Goal: Transaction & Acquisition: Purchase product/service

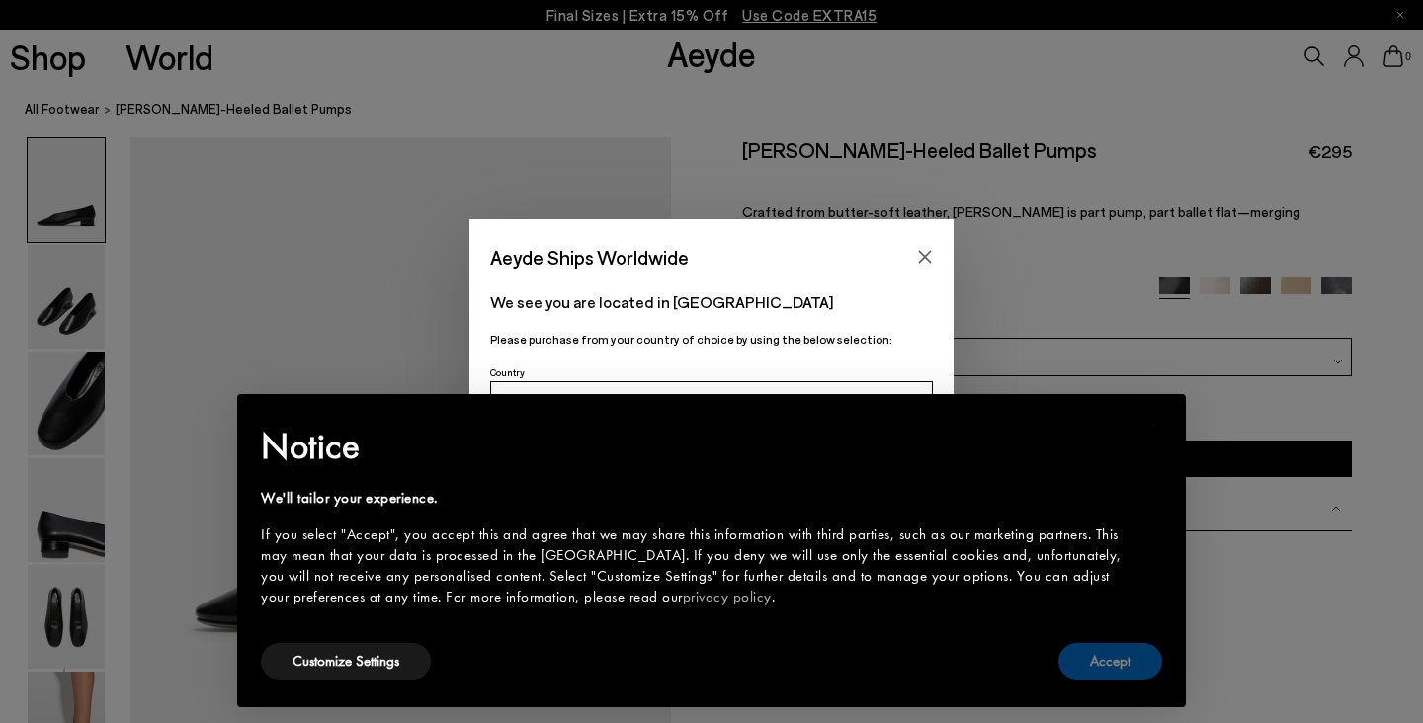
click at [1113, 648] on button "Accept" at bounding box center [1110, 661] width 104 height 37
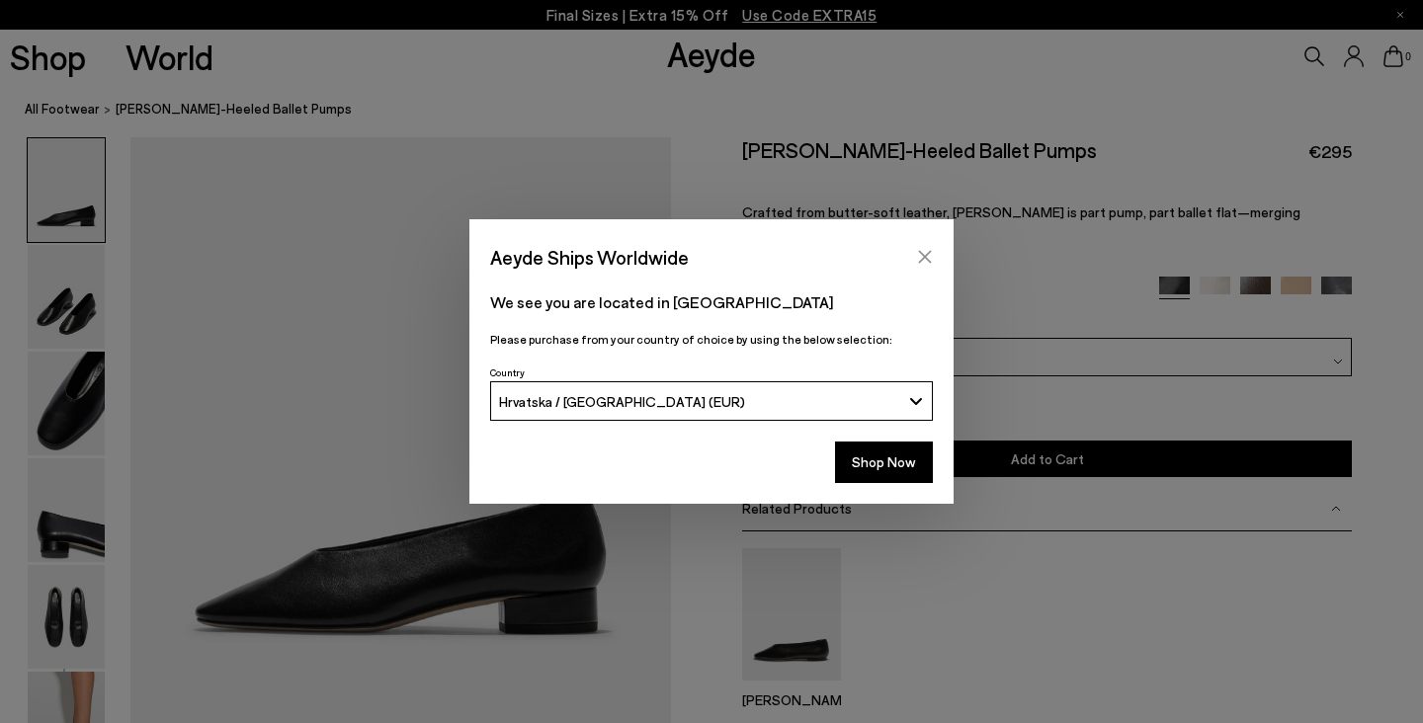
click at [937, 255] on button "Close" at bounding box center [925, 257] width 30 height 30
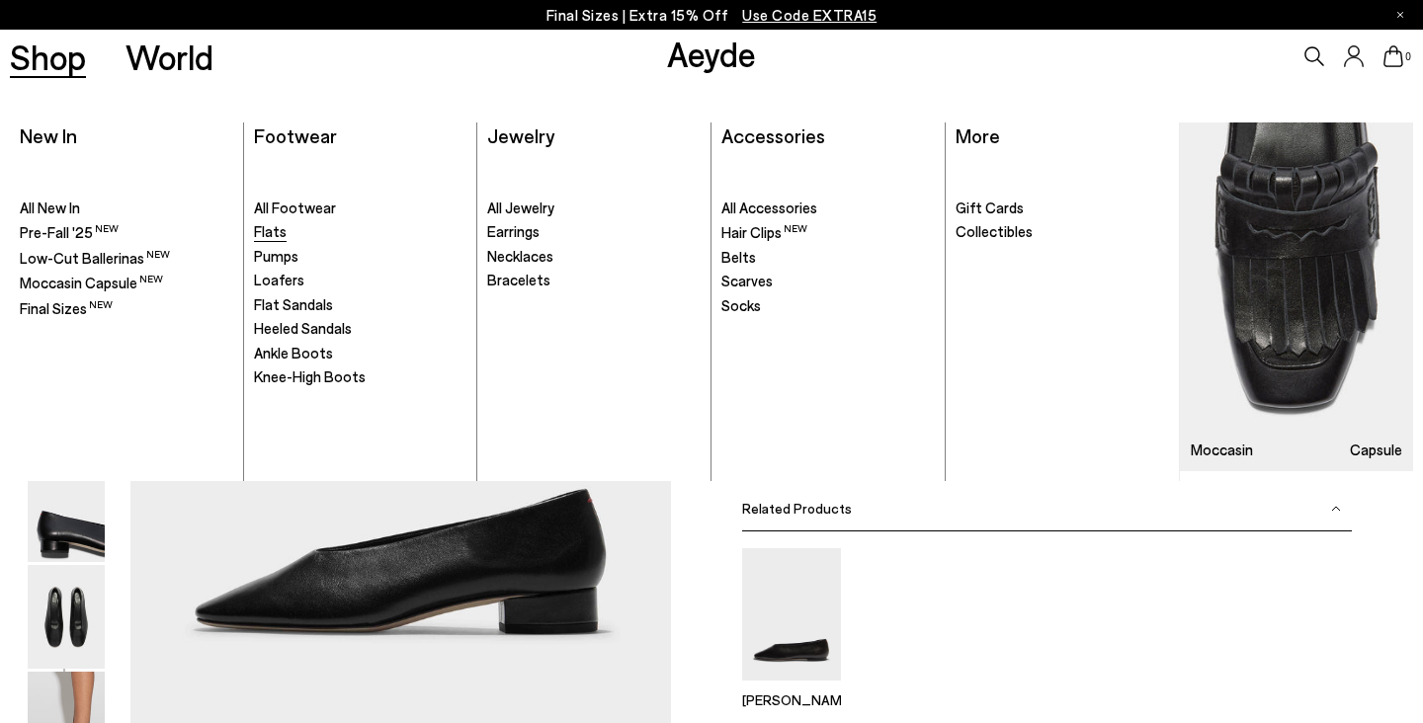
click at [280, 233] on span "Flats" at bounding box center [270, 231] width 33 height 18
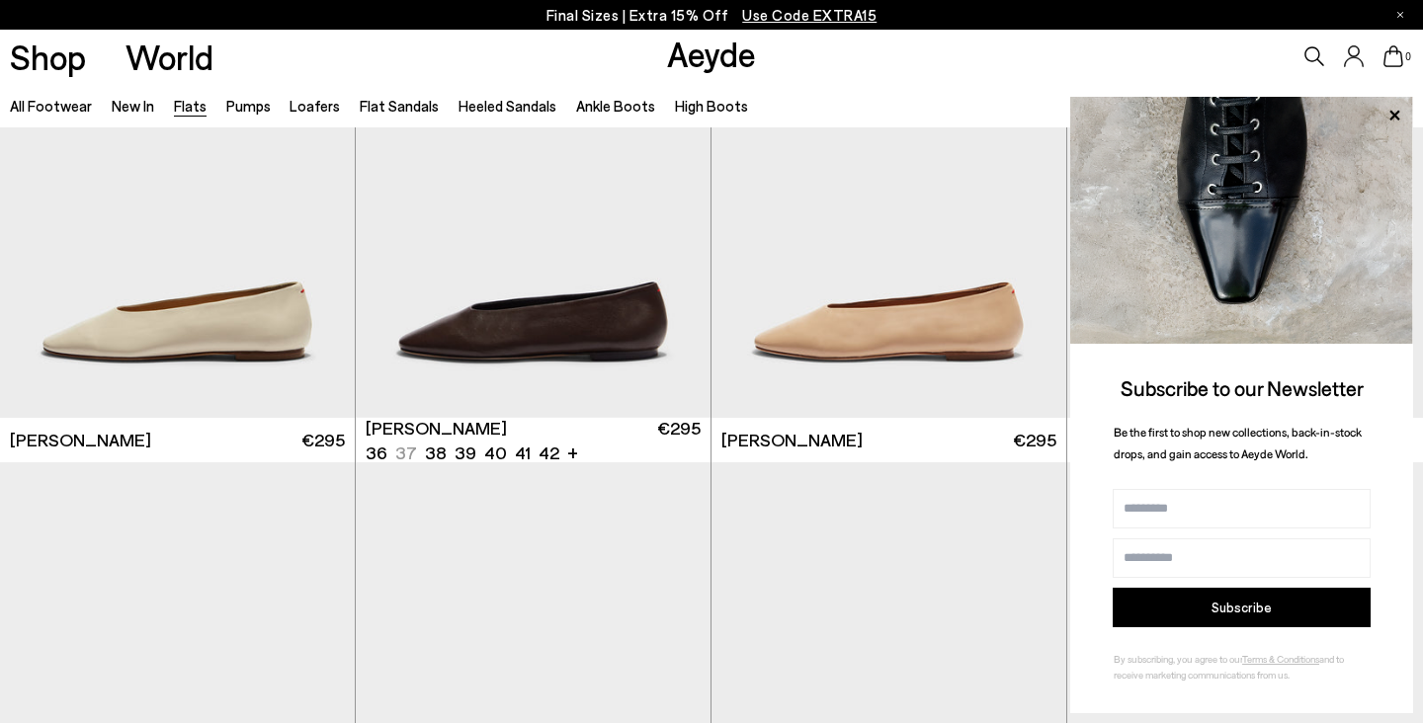
scroll to position [4587, 0]
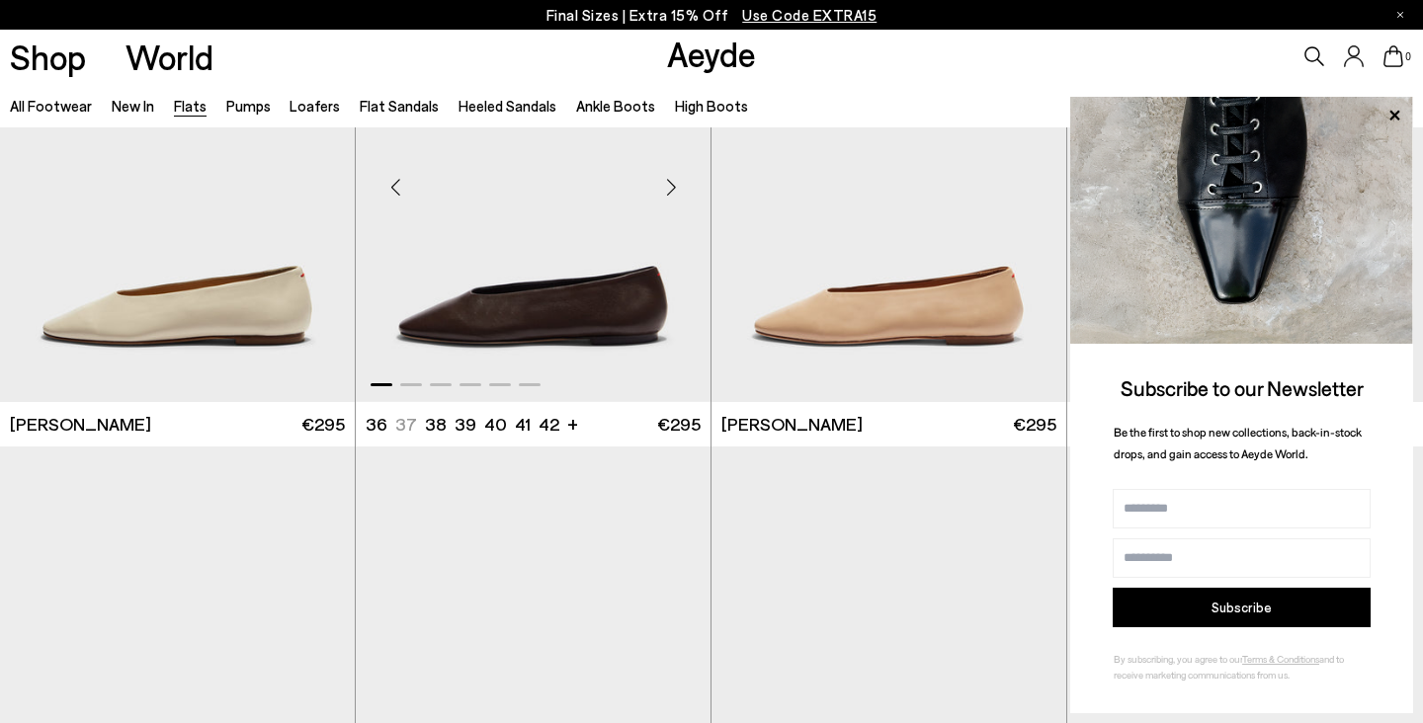
click at [668, 188] on div "Next slide" at bounding box center [670, 187] width 59 height 59
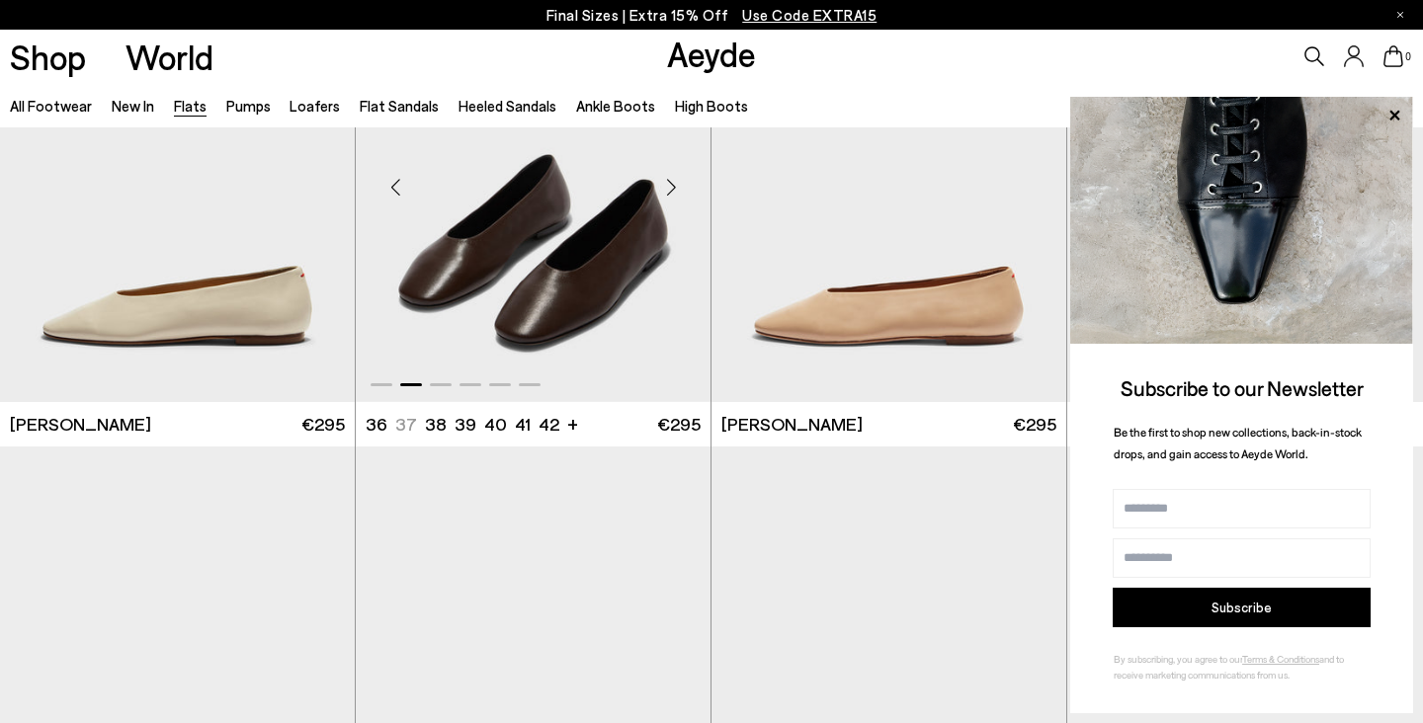
click at [668, 188] on div "Next slide" at bounding box center [670, 187] width 59 height 59
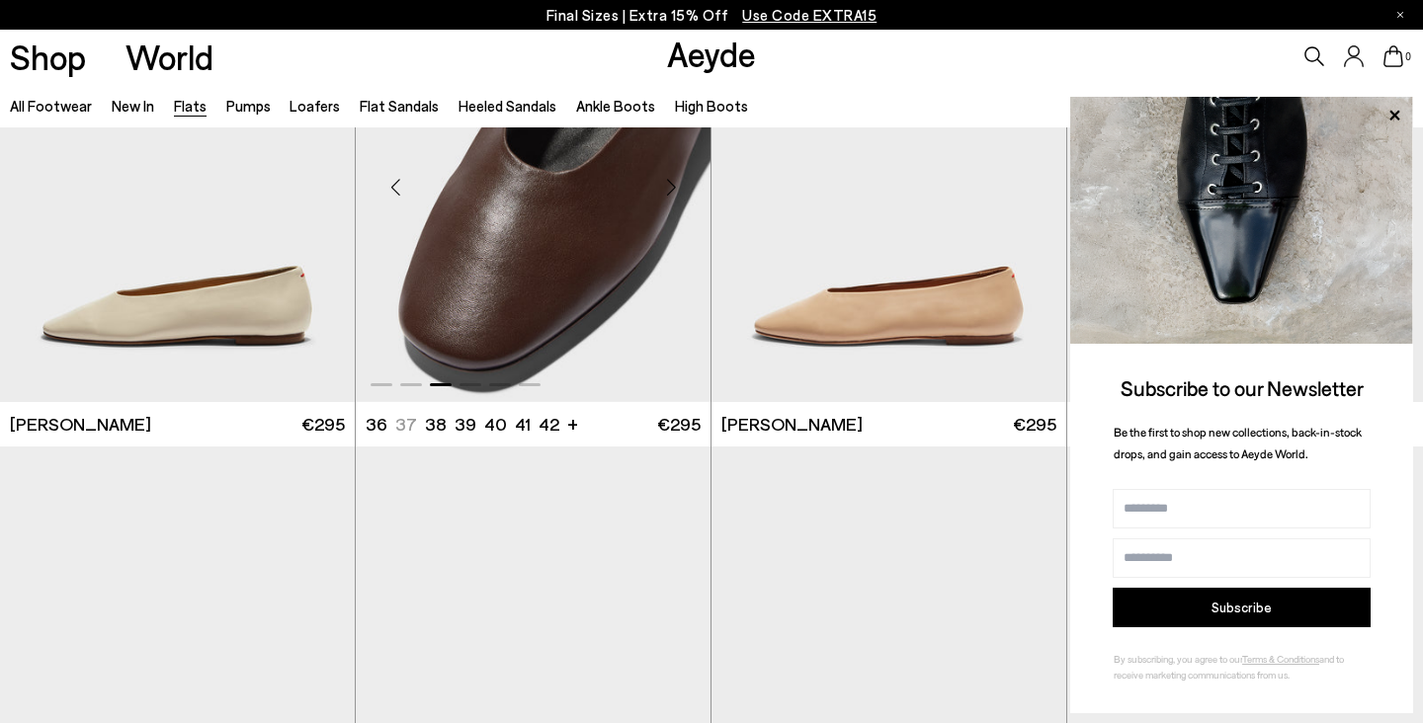
click at [668, 188] on div "Next slide" at bounding box center [670, 187] width 59 height 59
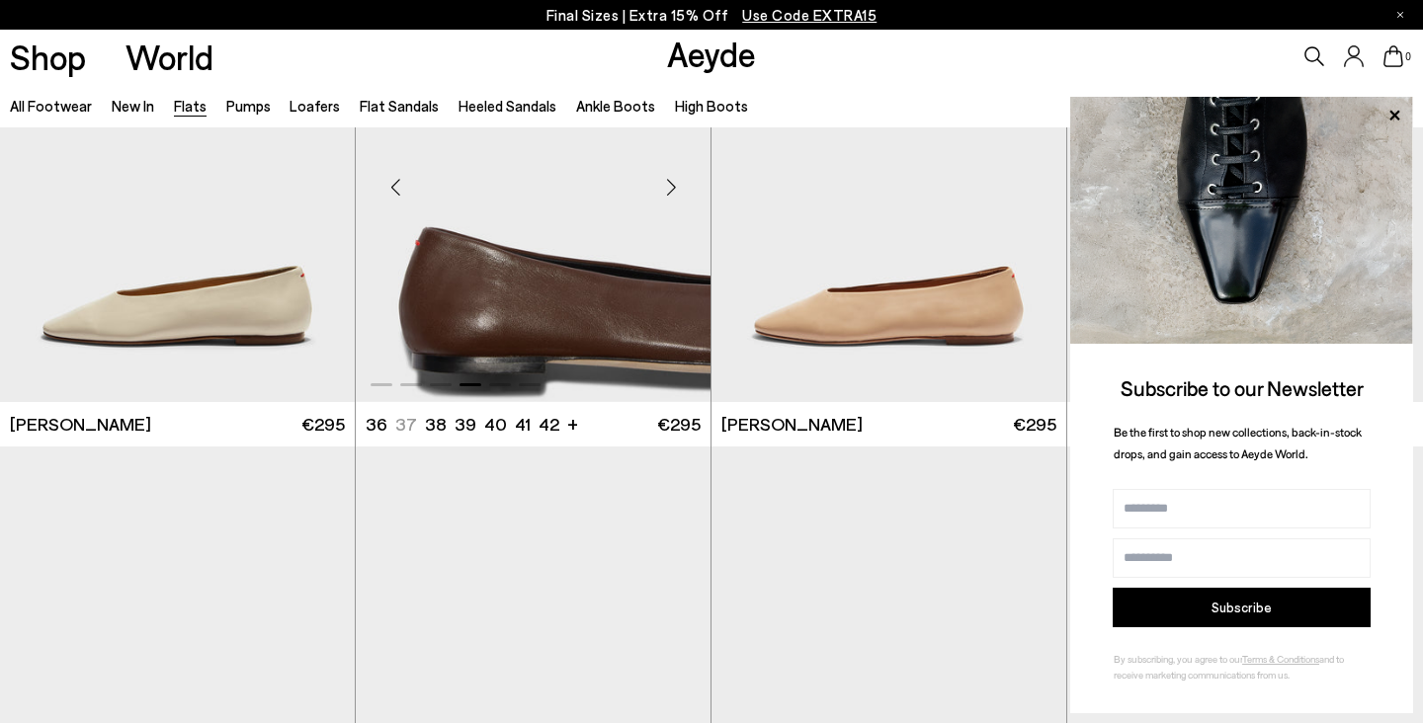
click at [668, 188] on div "Next slide" at bounding box center [670, 187] width 59 height 59
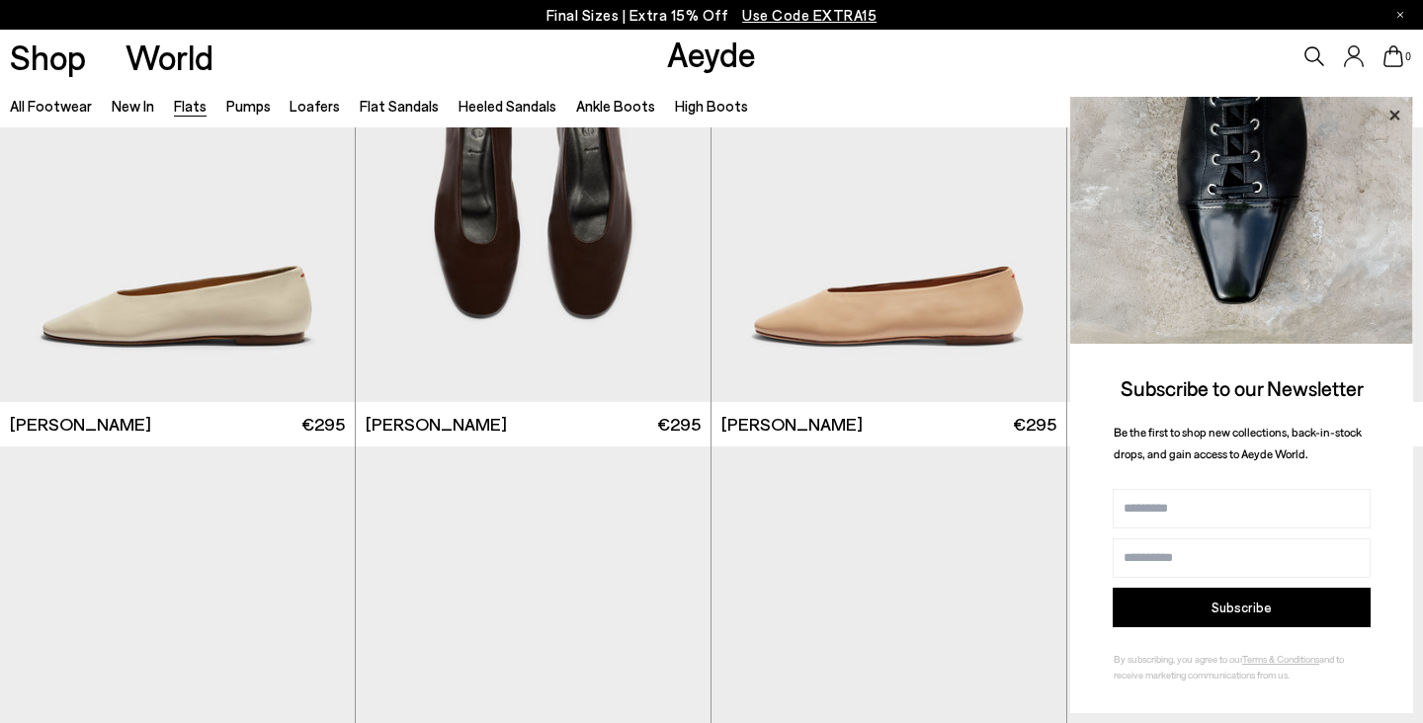
click at [1389, 115] on icon at bounding box center [1395, 116] width 26 height 26
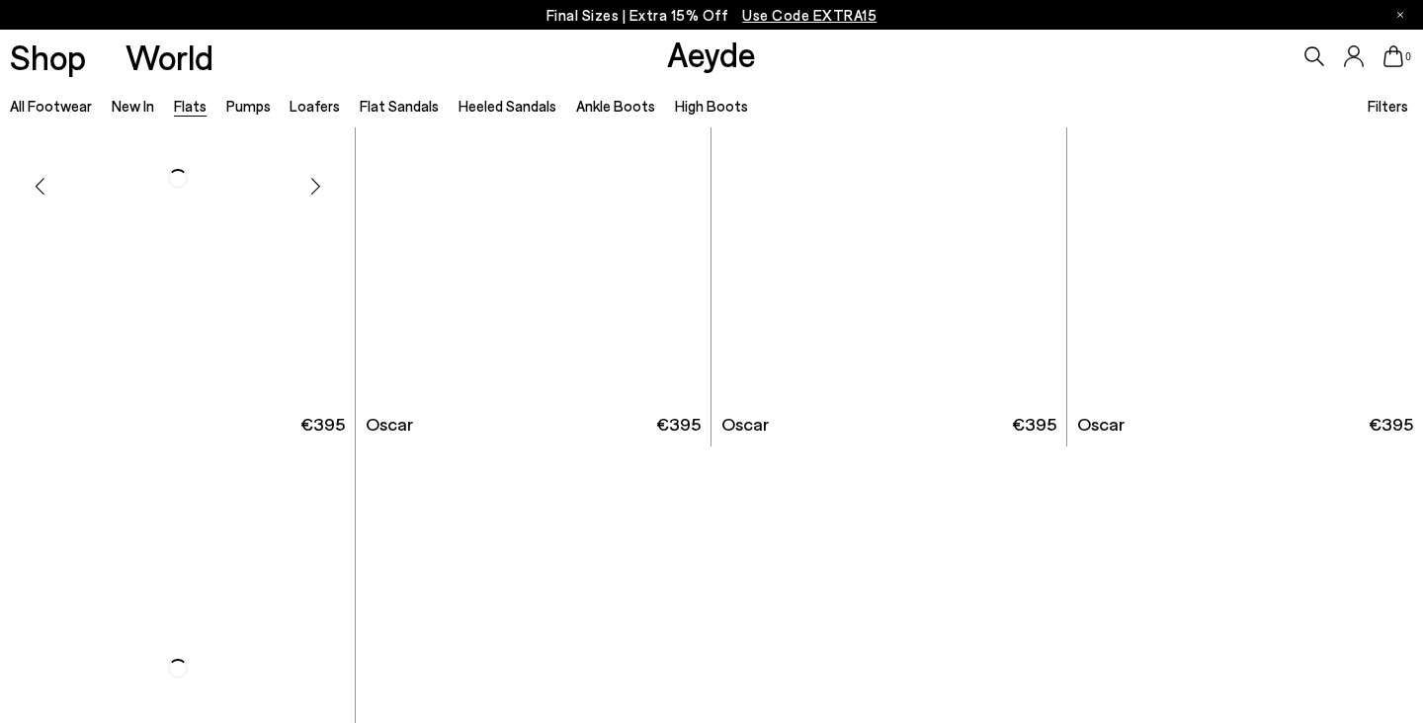
scroll to position [9966, 0]
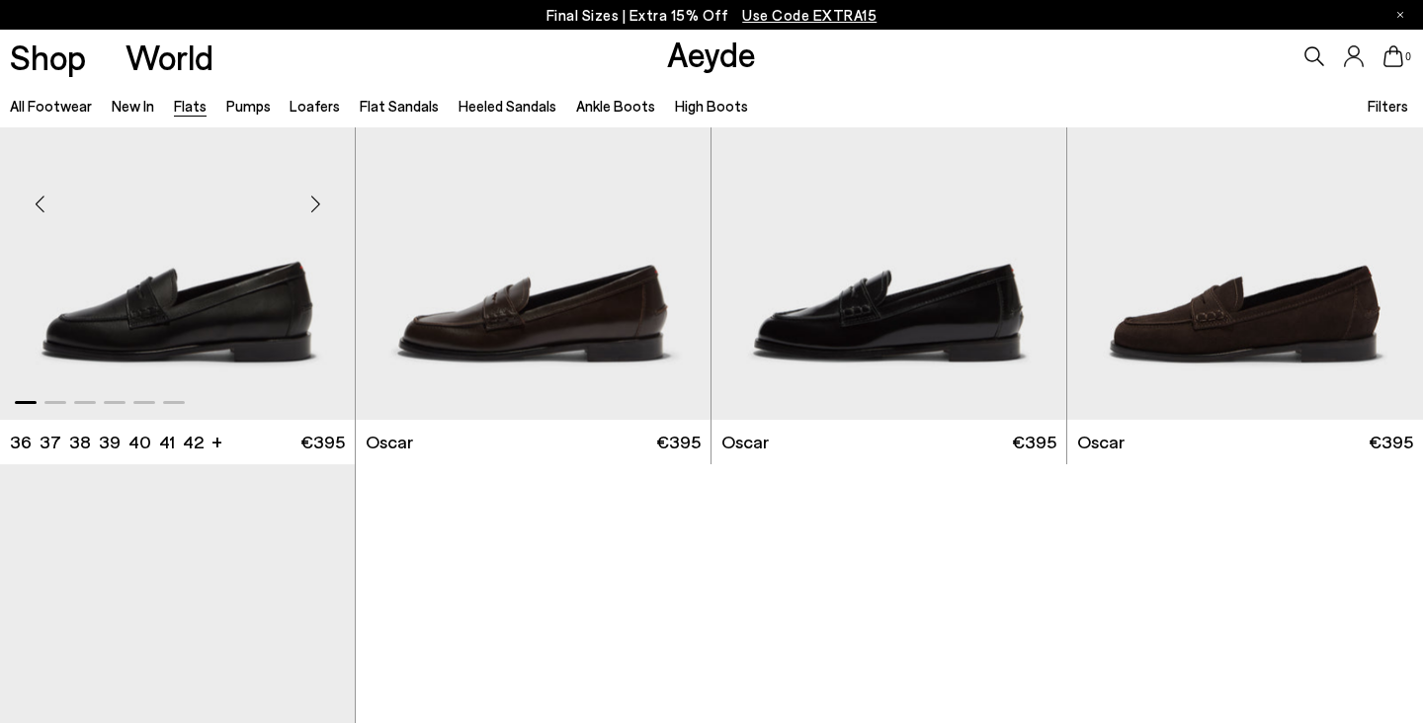
click at [273, 308] on img "1 / 6" at bounding box center [177, 196] width 355 height 446
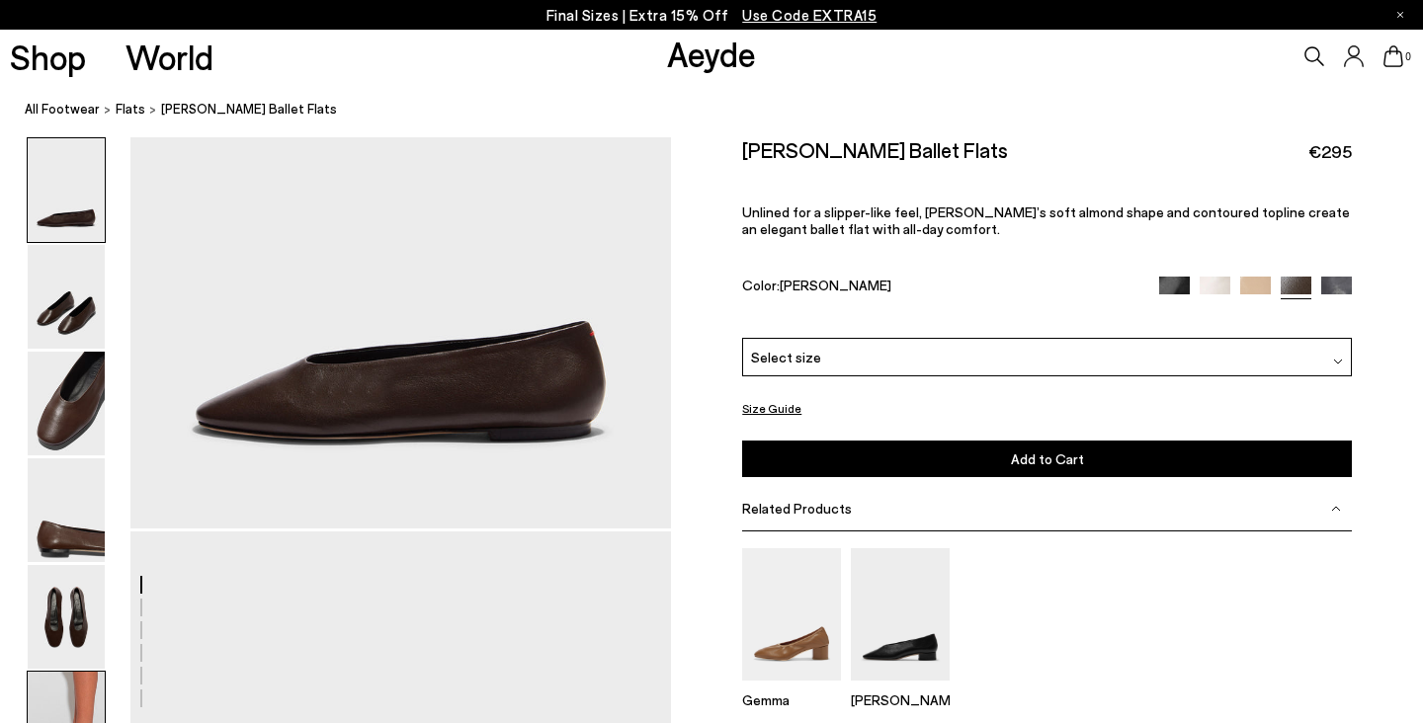
click at [58, 704] on img at bounding box center [66, 724] width 77 height 104
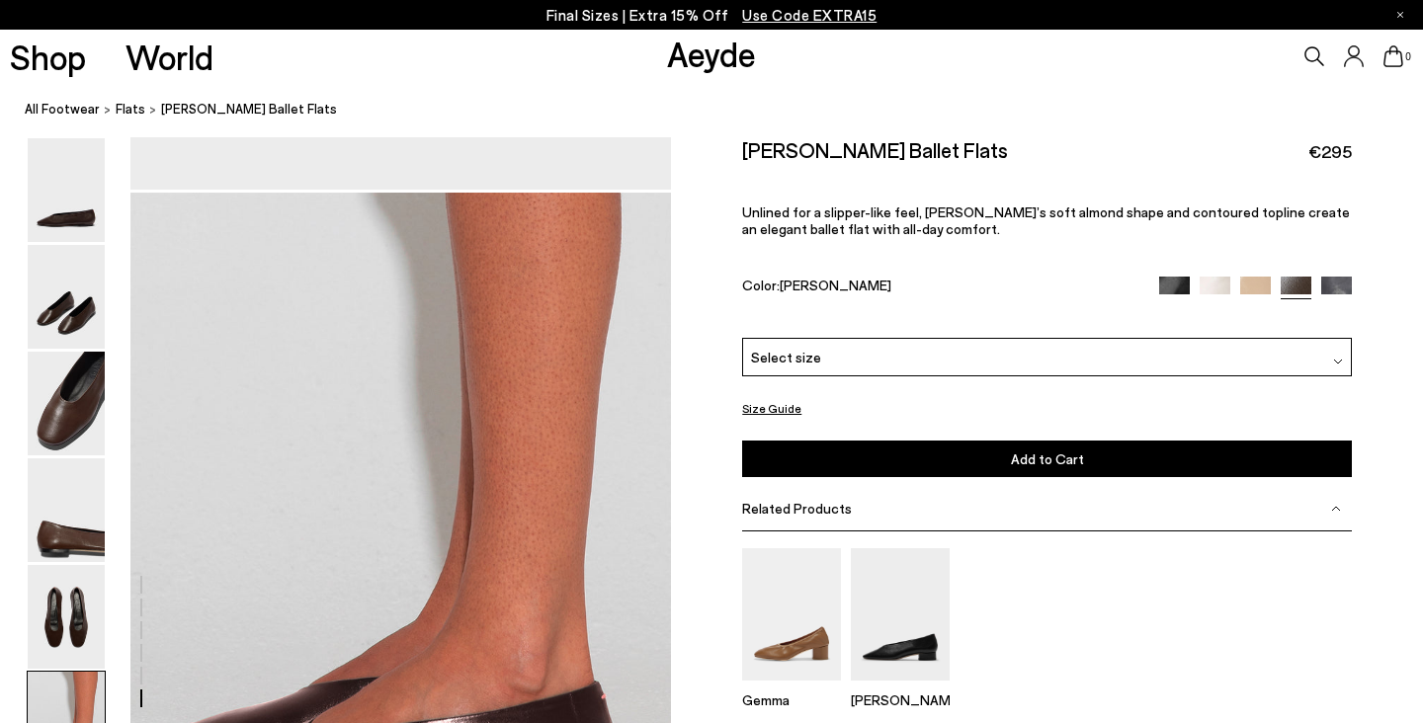
scroll to position [3622, 0]
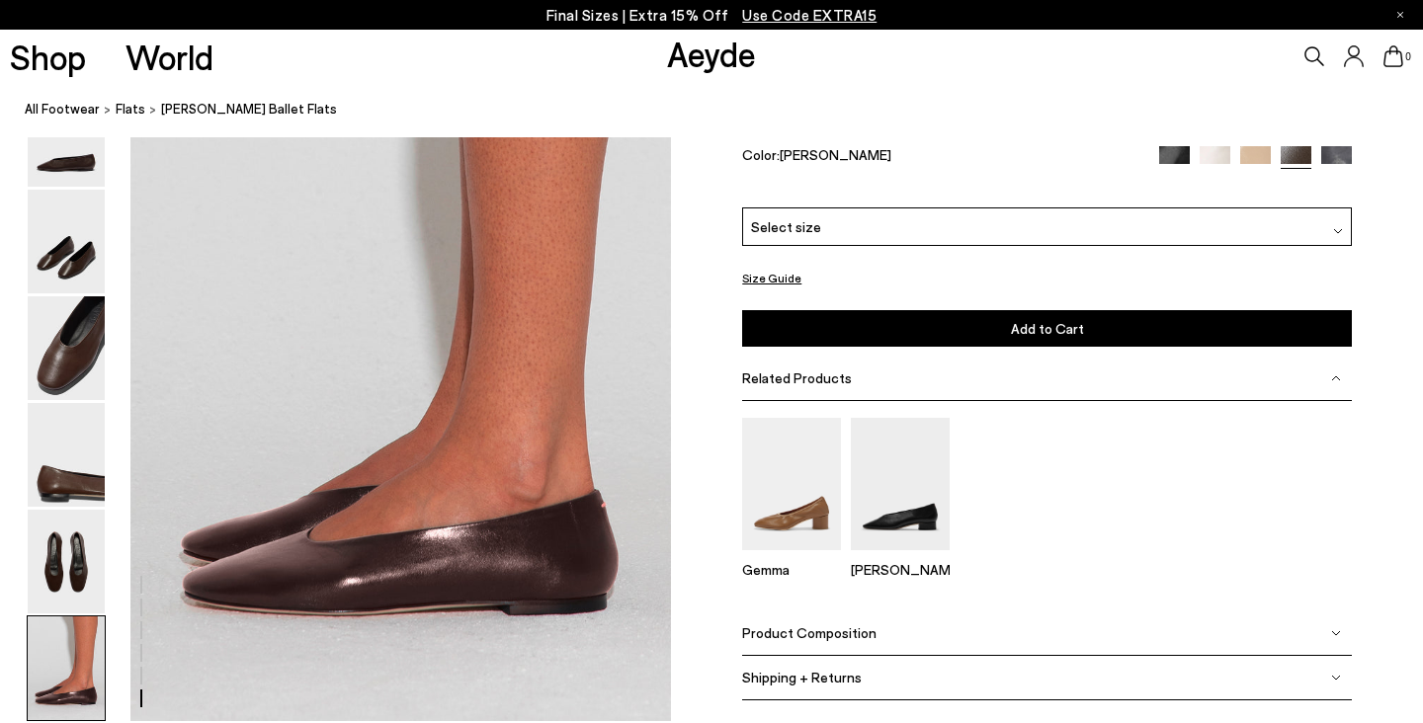
click at [1184, 176] on img at bounding box center [1174, 160] width 31 height 31
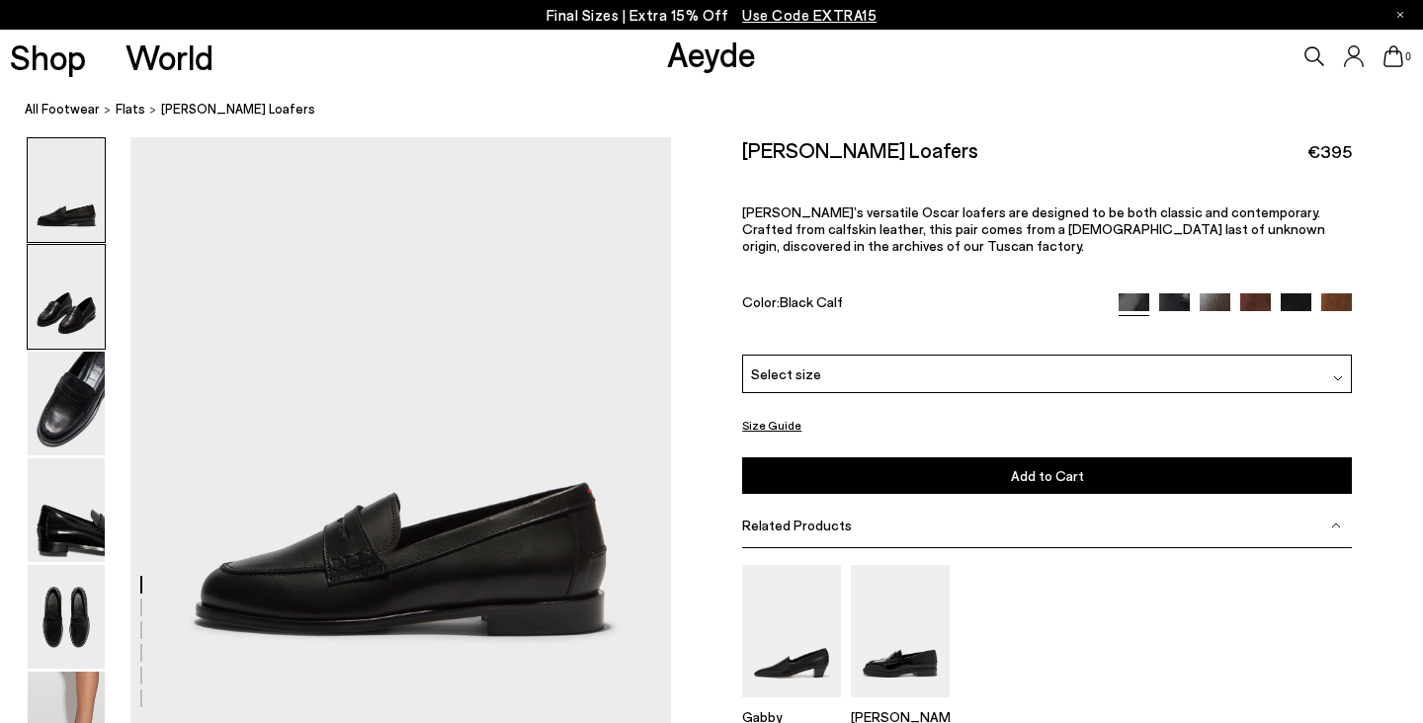
click at [77, 287] on img at bounding box center [66, 297] width 77 height 104
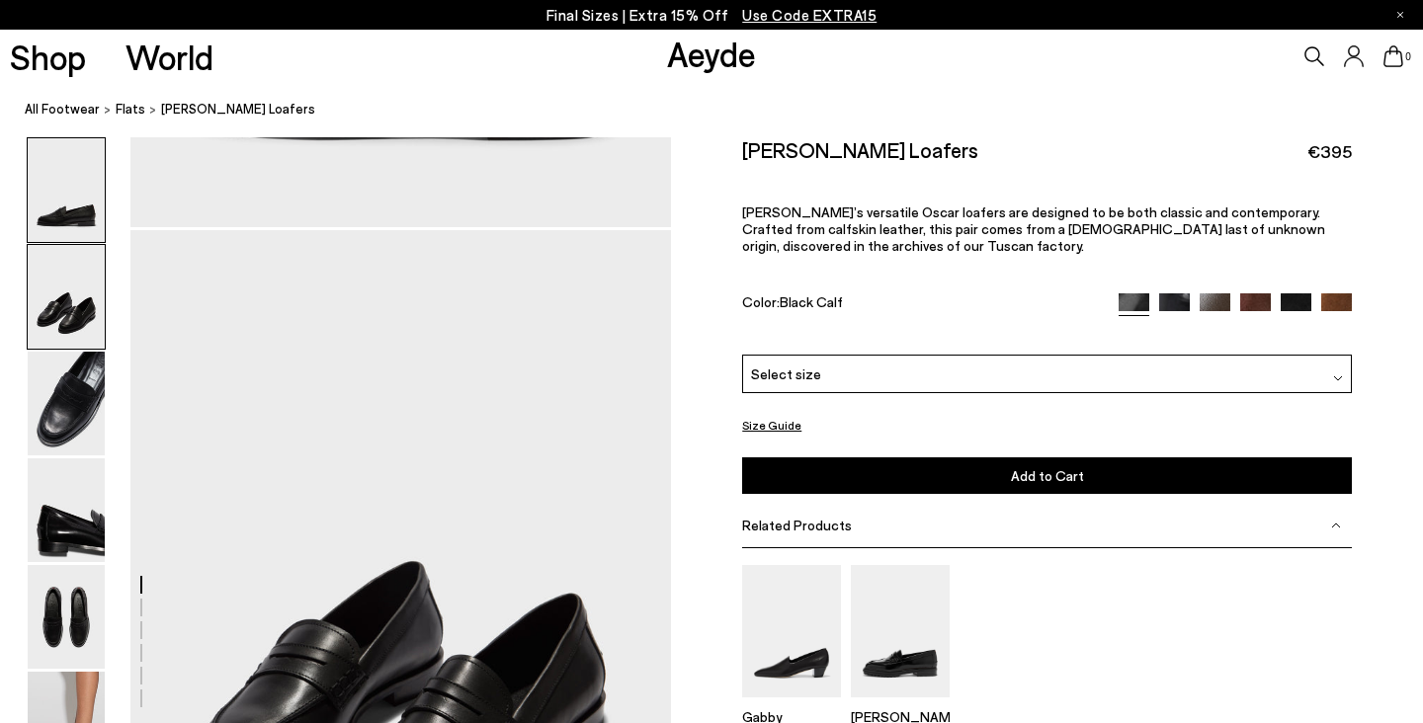
scroll to position [591, 0]
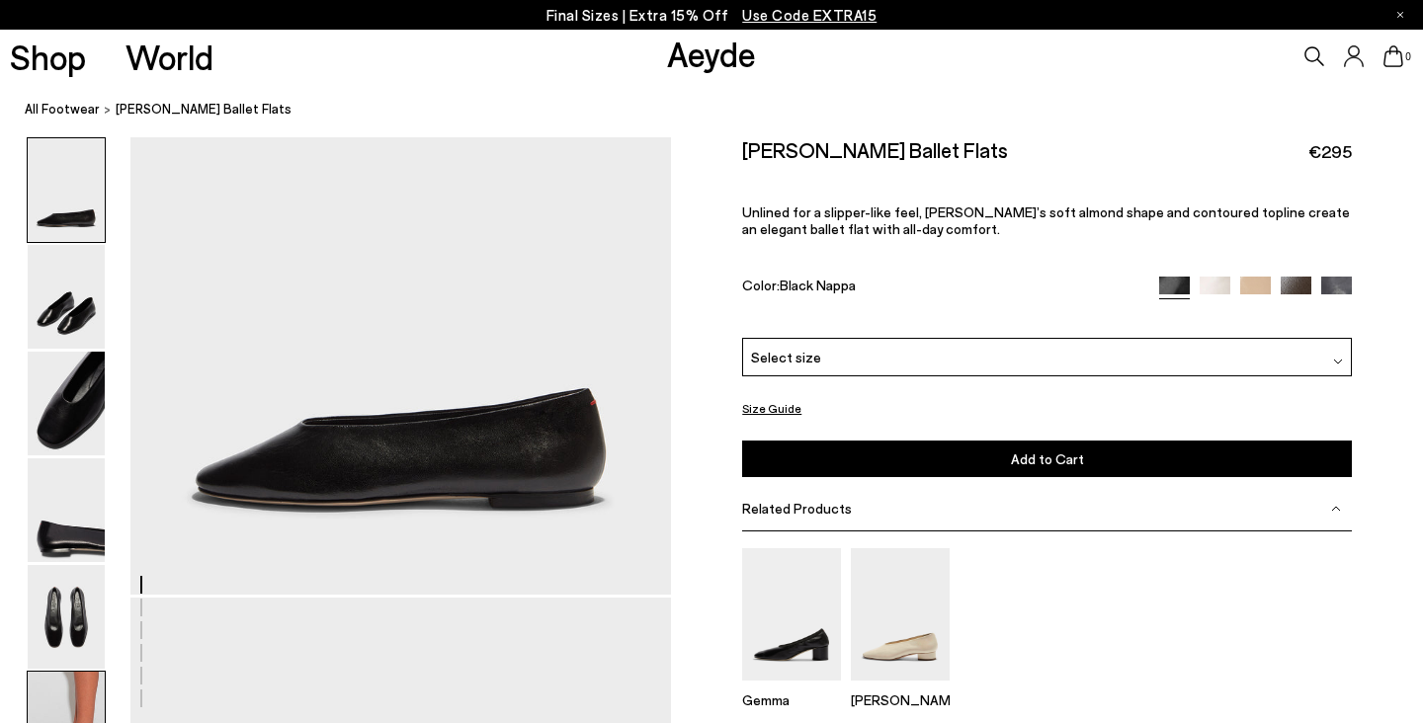
click at [56, 684] on img at bounding box center [66, 724] width 77 height 104
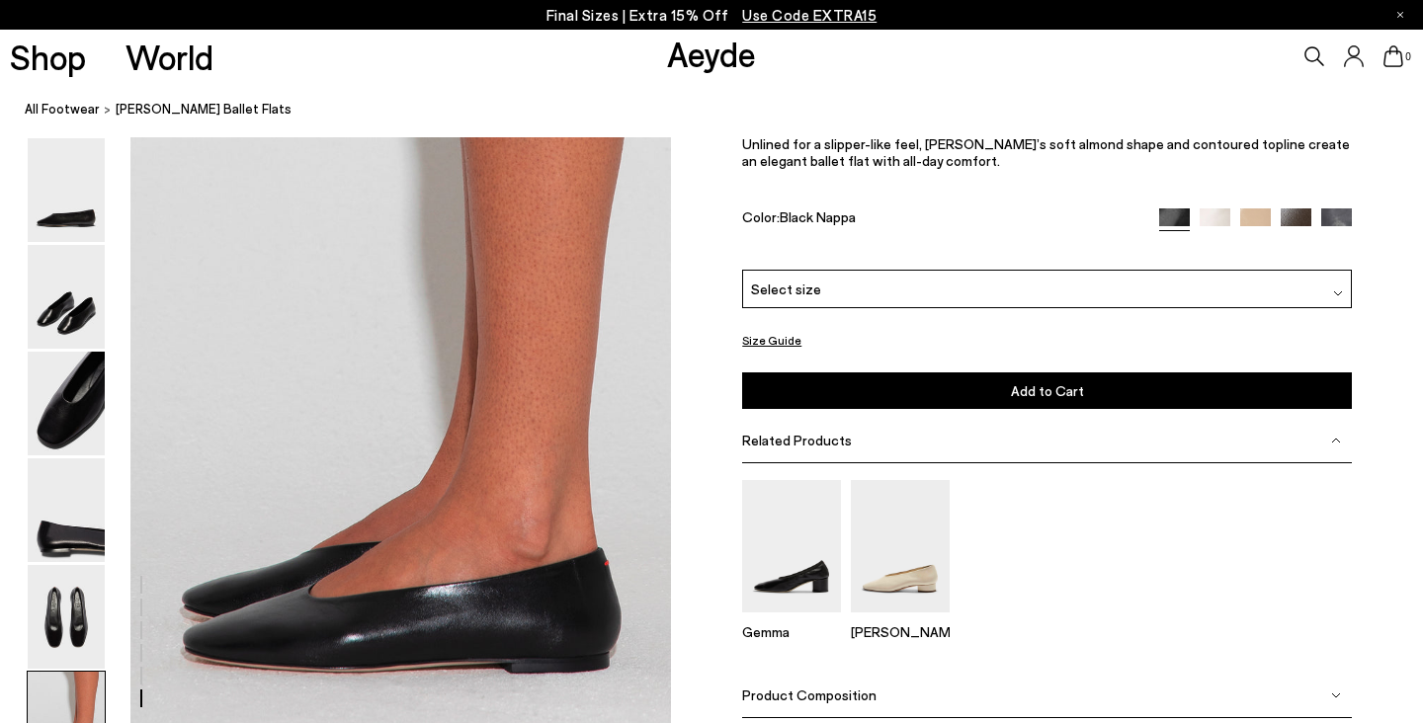
scroll to position [3622, 0]
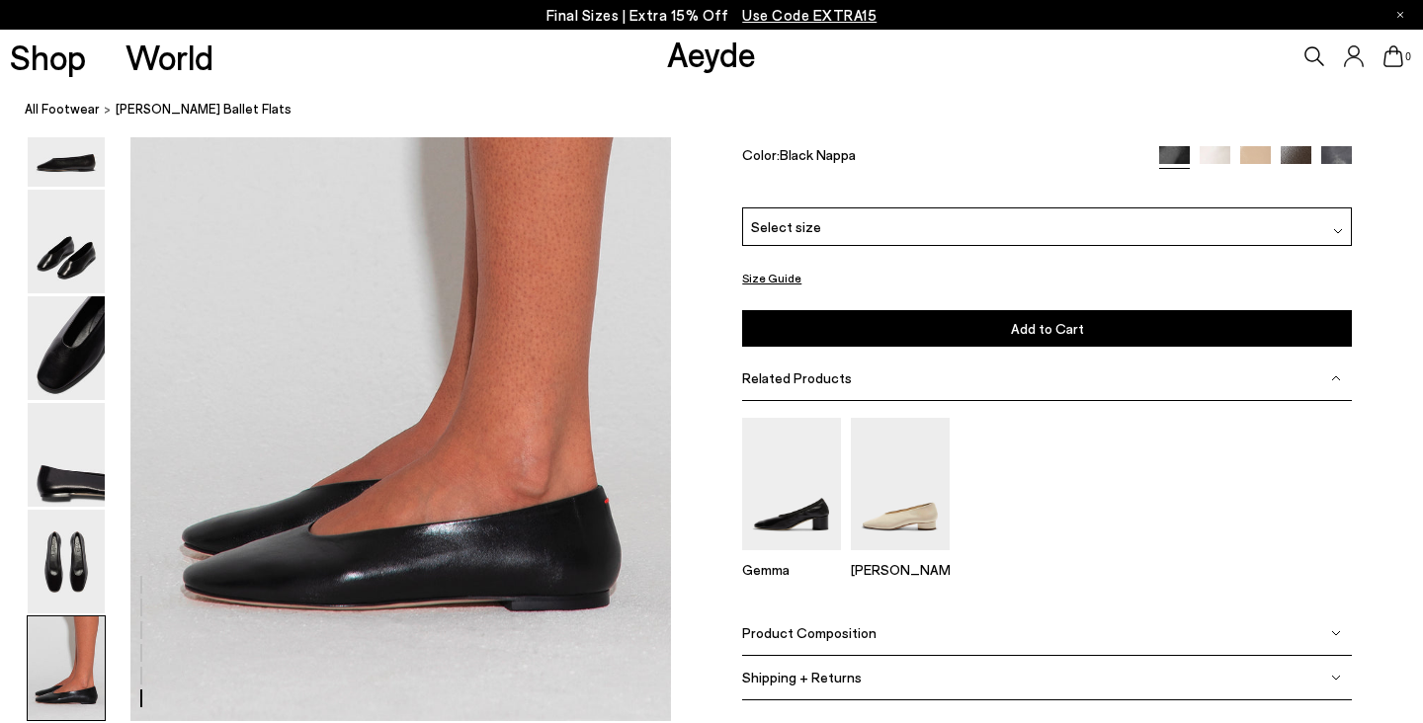
click at [1298, 176] on img at bounding box center [1296, 160] width 31 height 31
